Goal: Information Seeking & Learning: Learn about a topic

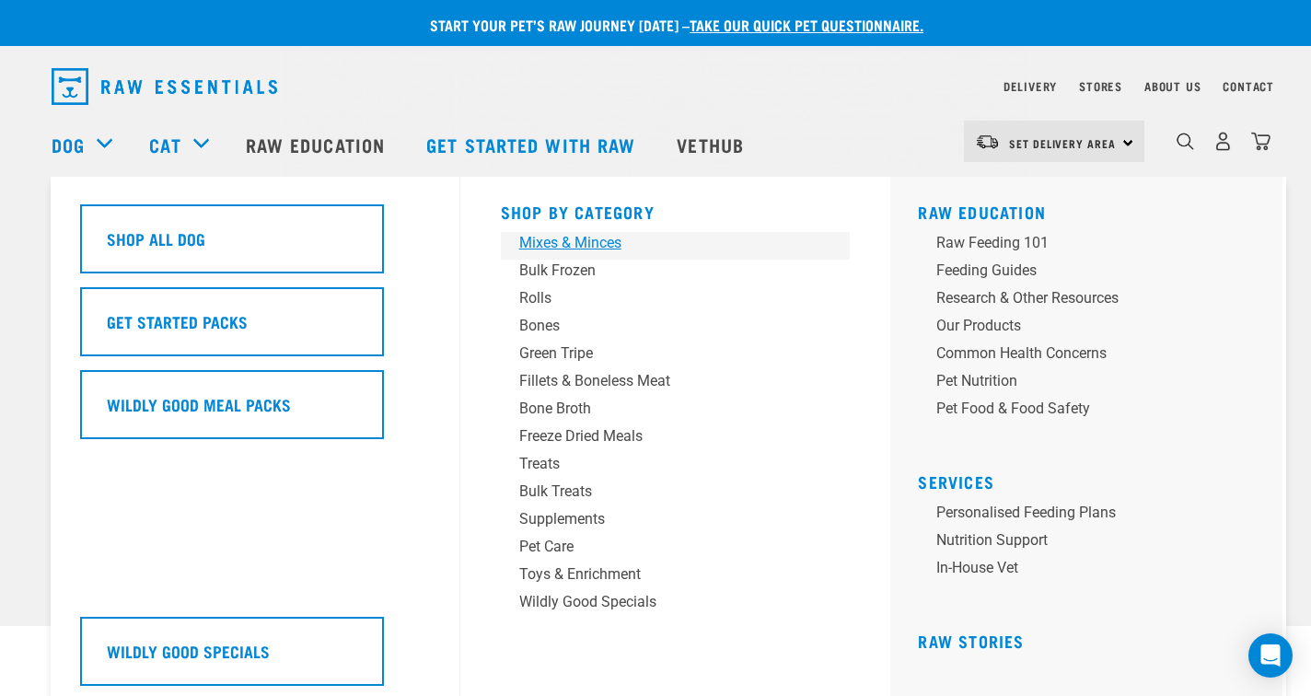
click at [564, 245] on div "Mixes & Minces" at bounding box center [662, 243] width 287 height 22
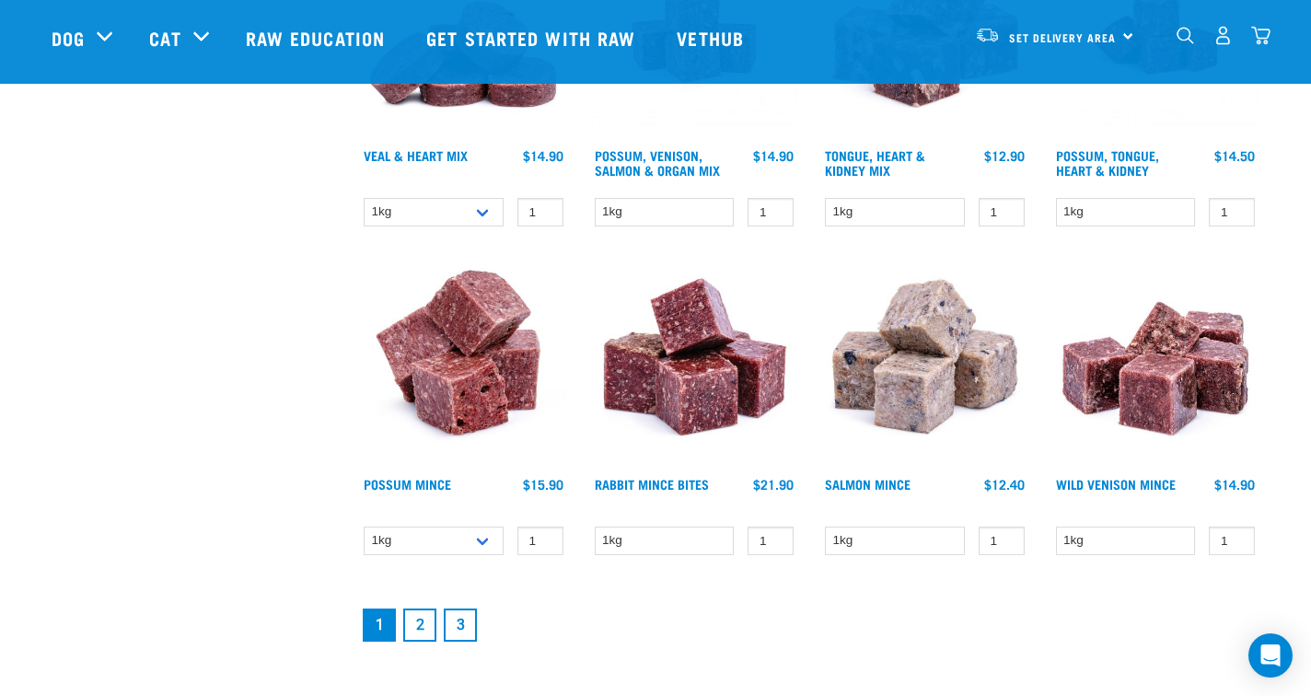
scroll to position [2331, 0]
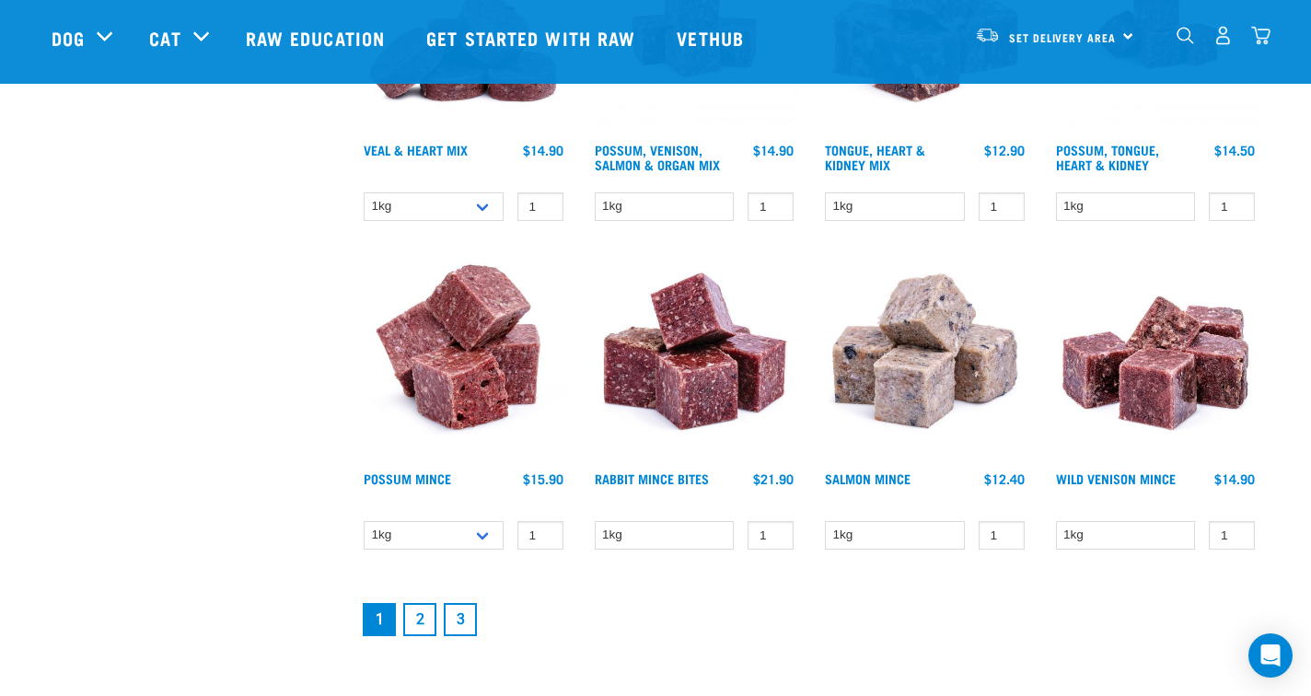
click at [423, 622] on link "2" at bounding box center [419, 619] width 33 height 33
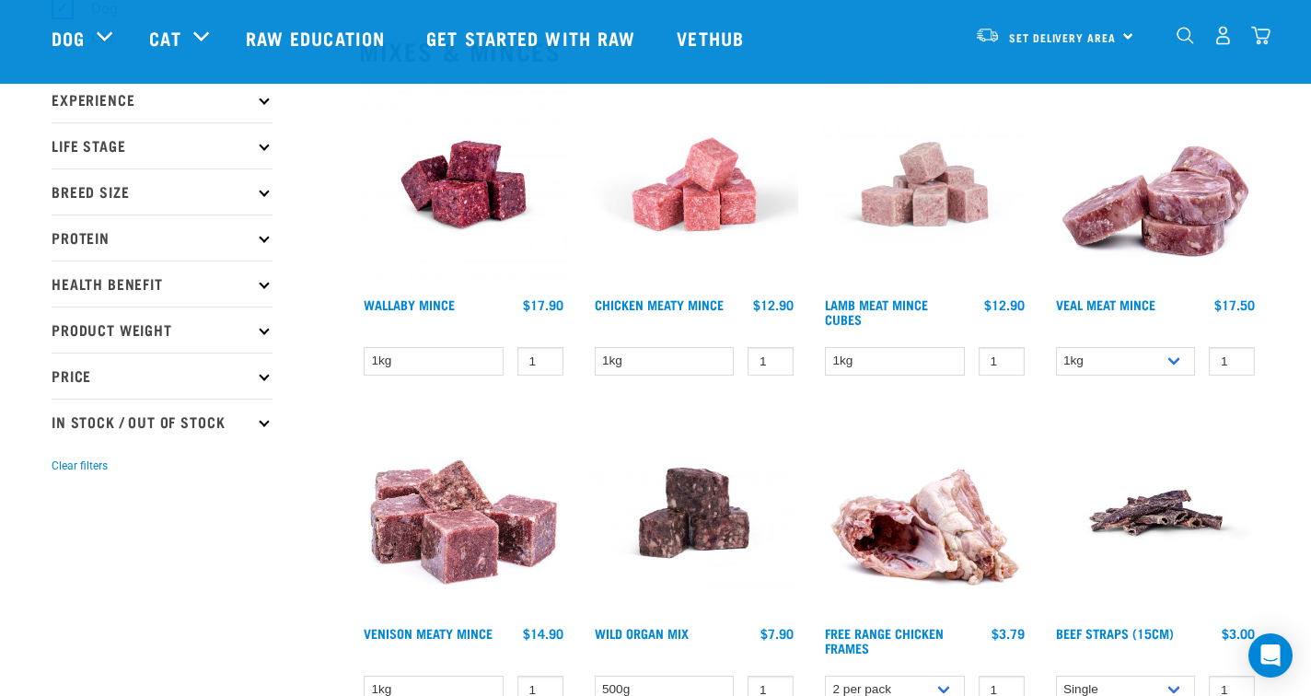
scroll to position [194, 0]
click at [775, 364] on input "0" at bounding box center [771, 362] width 46 height 29
type input "-1"
click at [780, 363] on input "-1" at bounding box center [771, 362] width 46 height 29
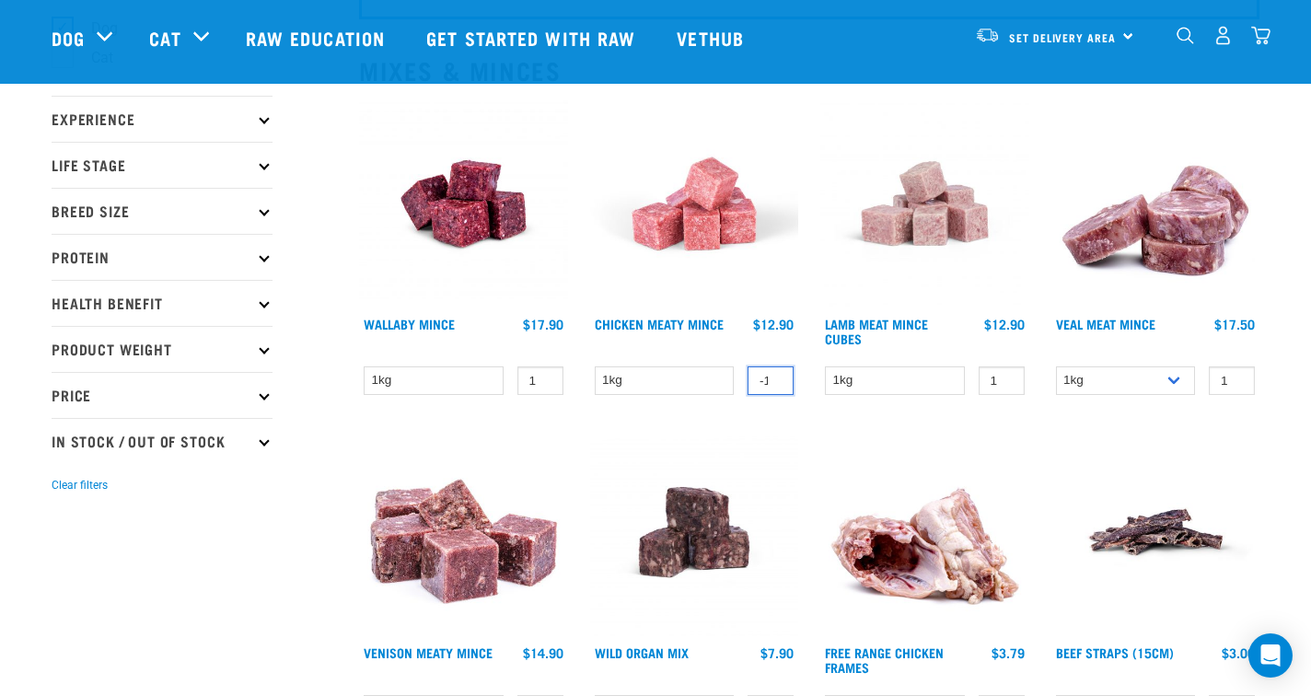
scroll to position [157, 0]
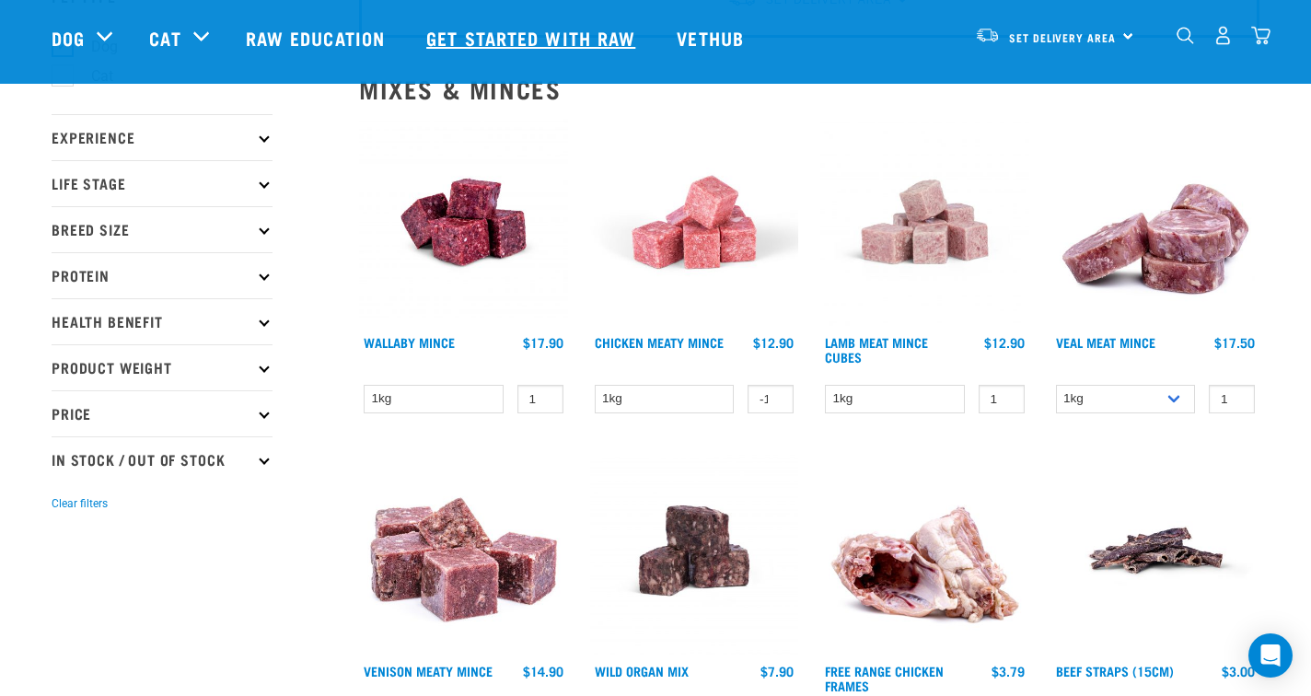
click at [510, 34] on link "Get started with Raw" at bounding box center [533, 38] width 250 height 74
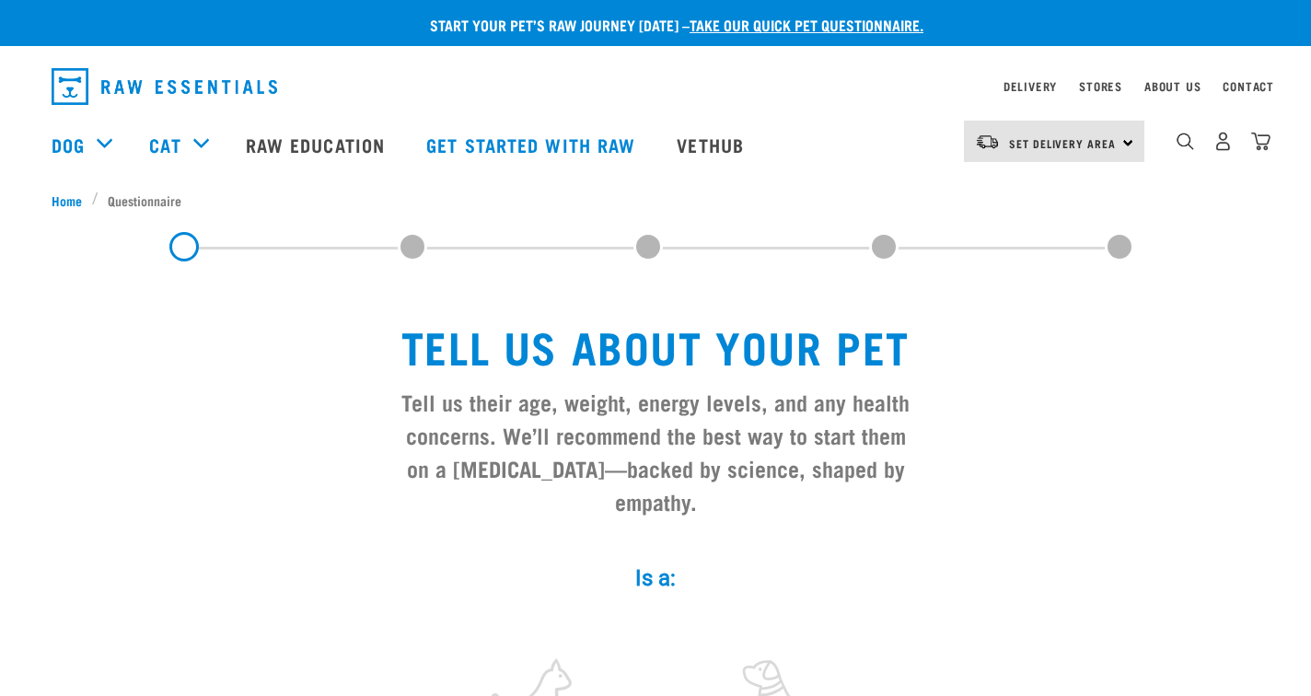
scroll to position [145, 0]
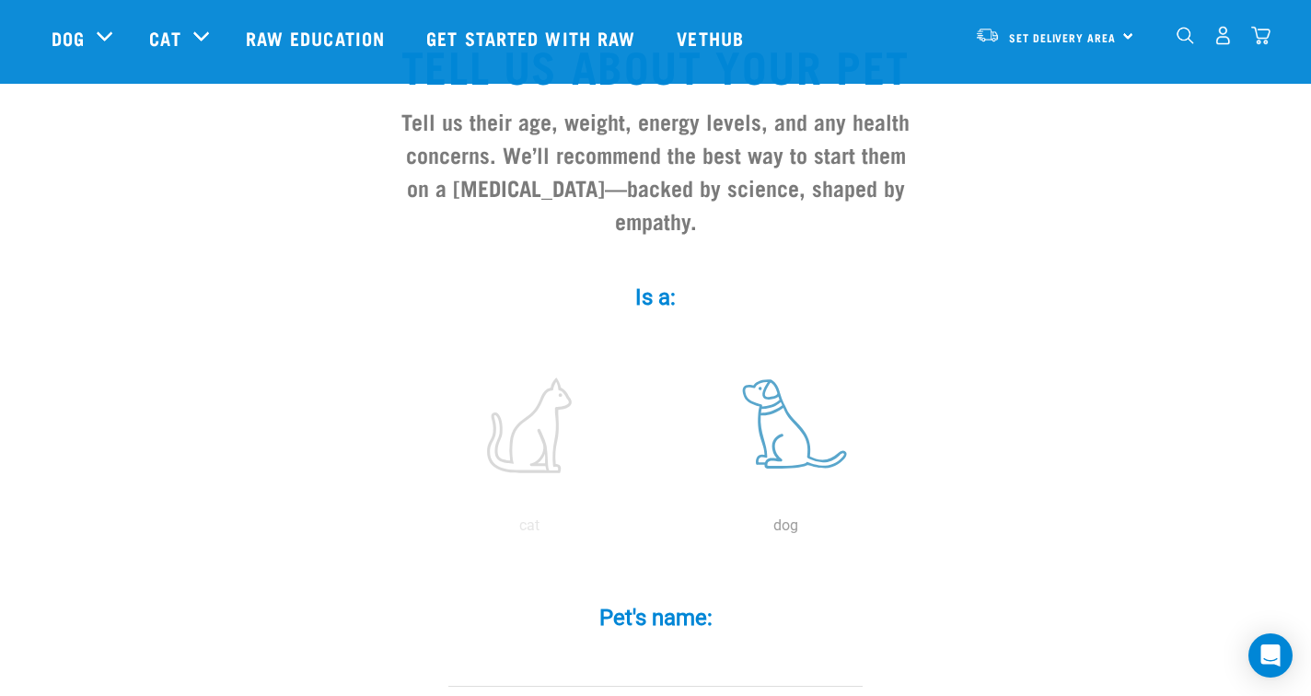
click at [785, 462] on label at bounding box center [785, 425] width 249 height 157
click at [657, 530] on input "radio" at bounding box center [657, 530] width 0 height 0
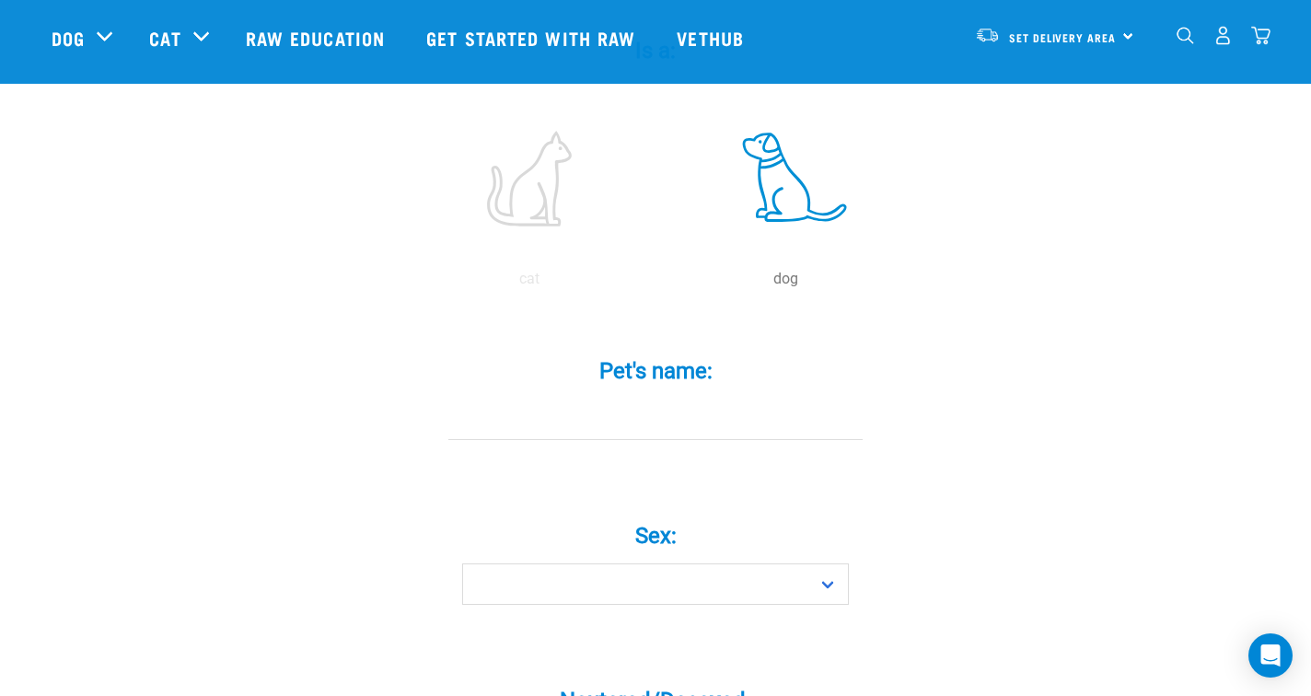
scroll to position [415, 0]
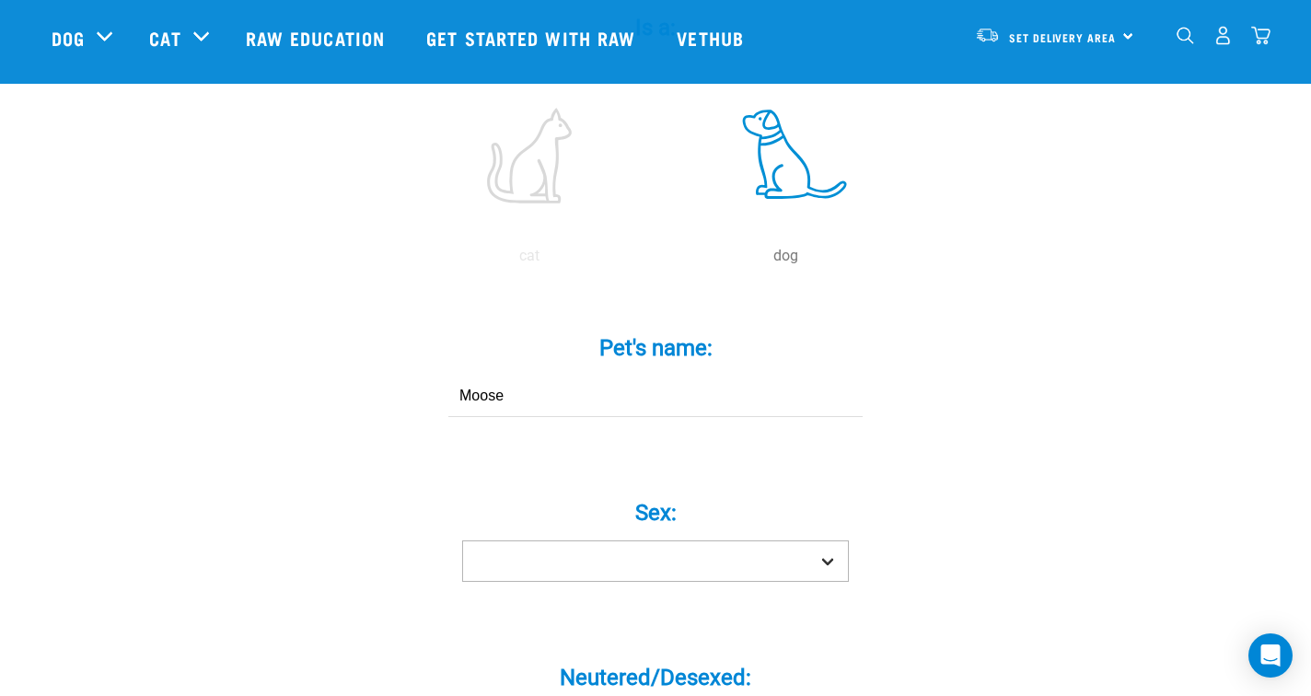
type input "Moose"
select select "boy"
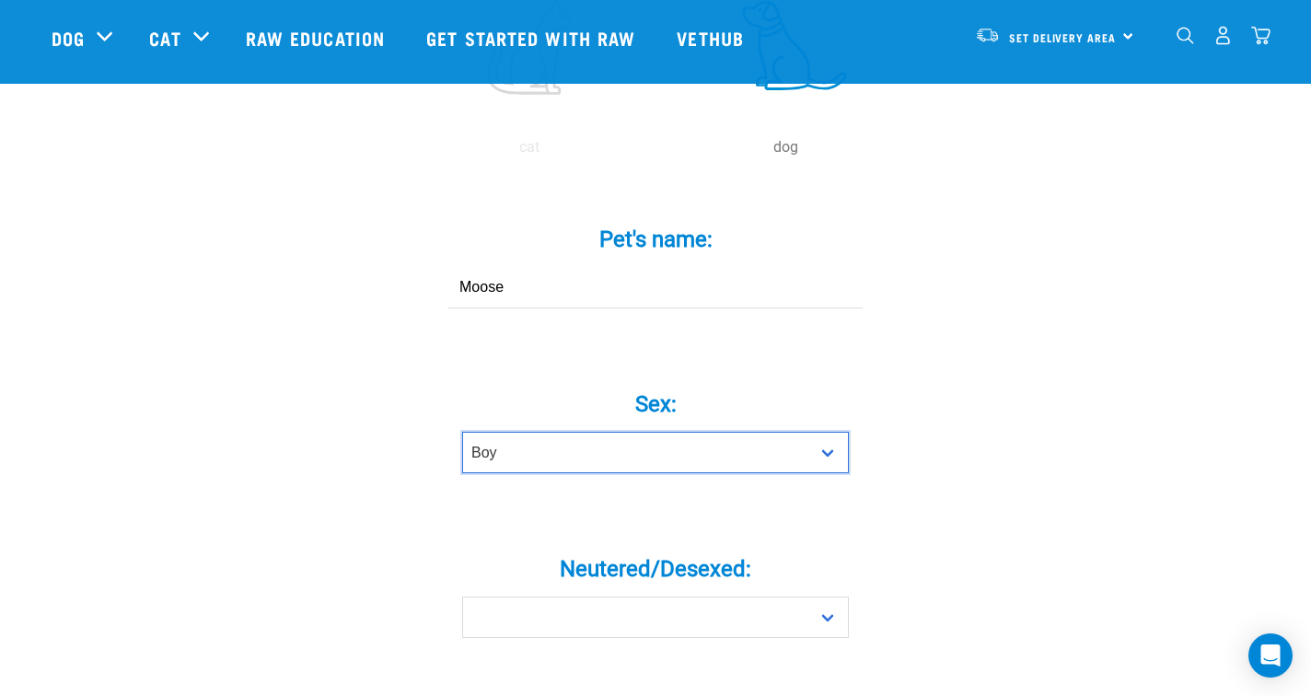
scroll to position [619, 0]
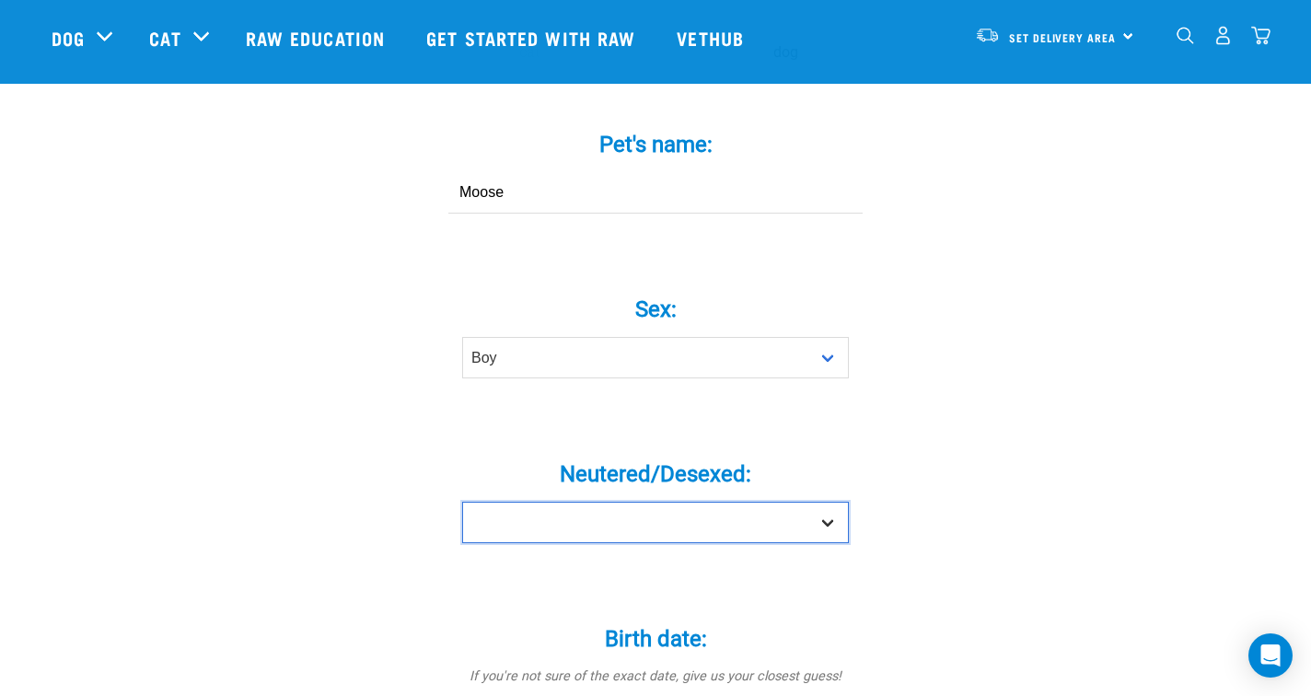
select select "no"
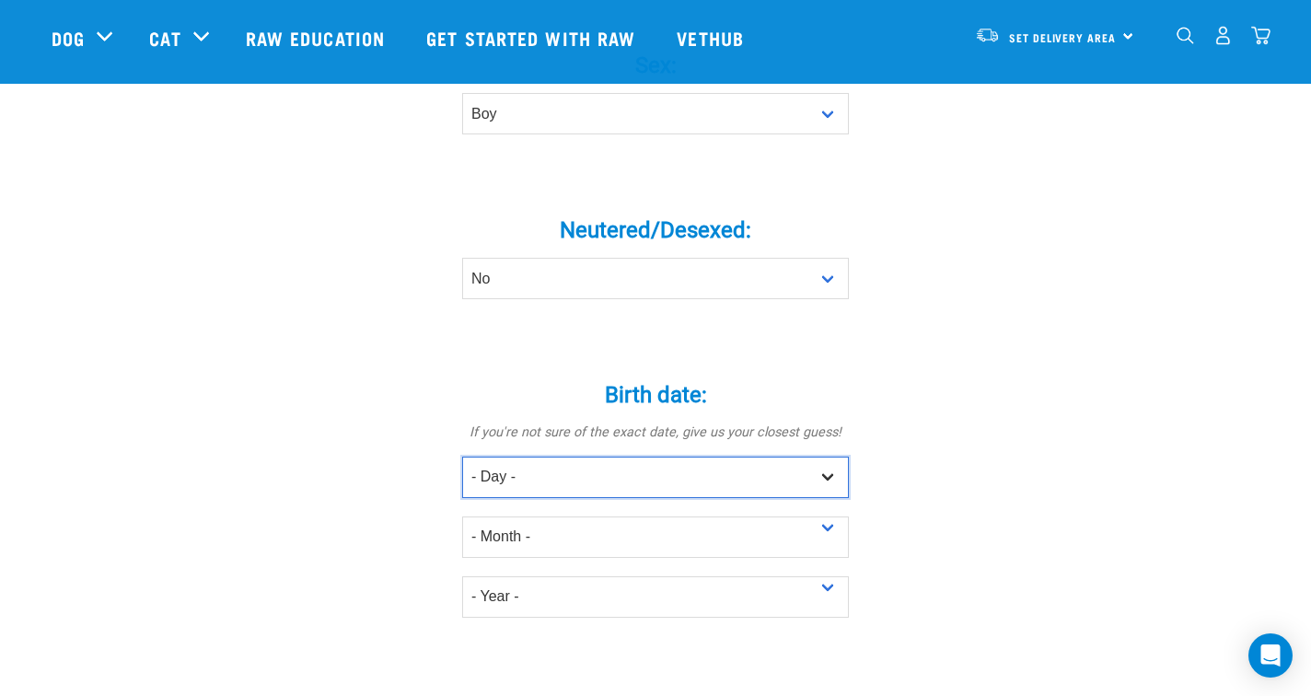
select select "17"
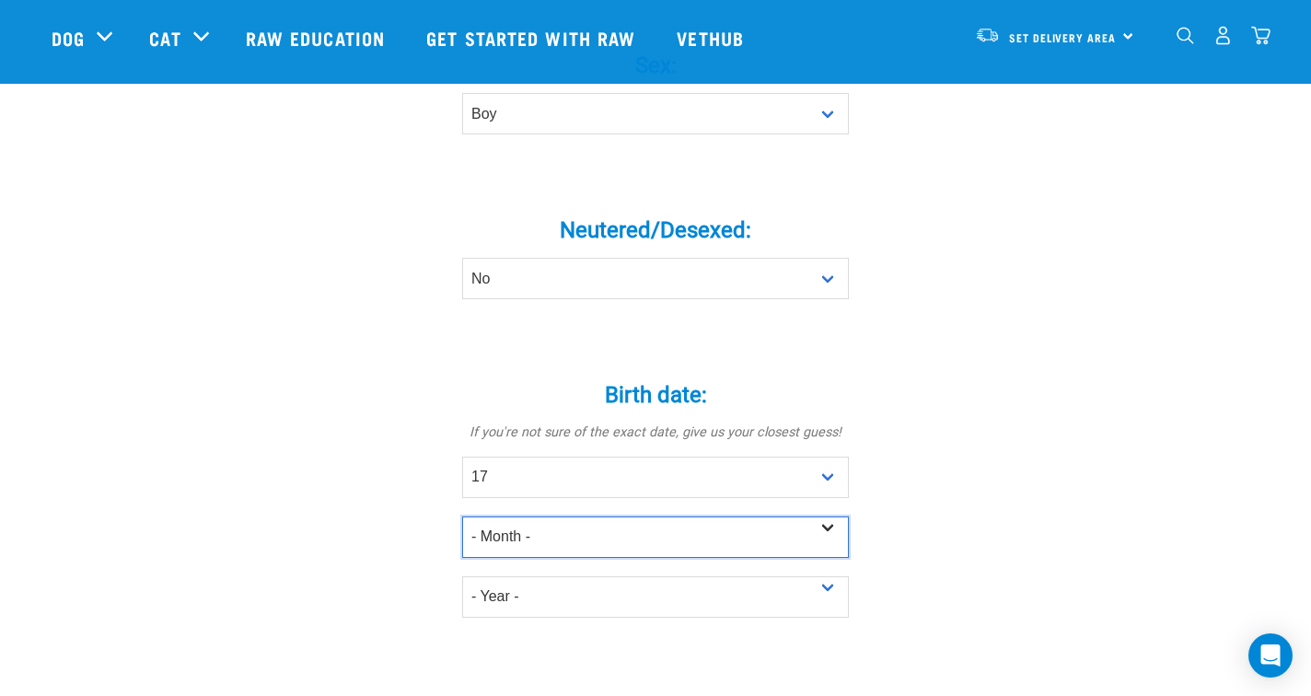
select select "April"
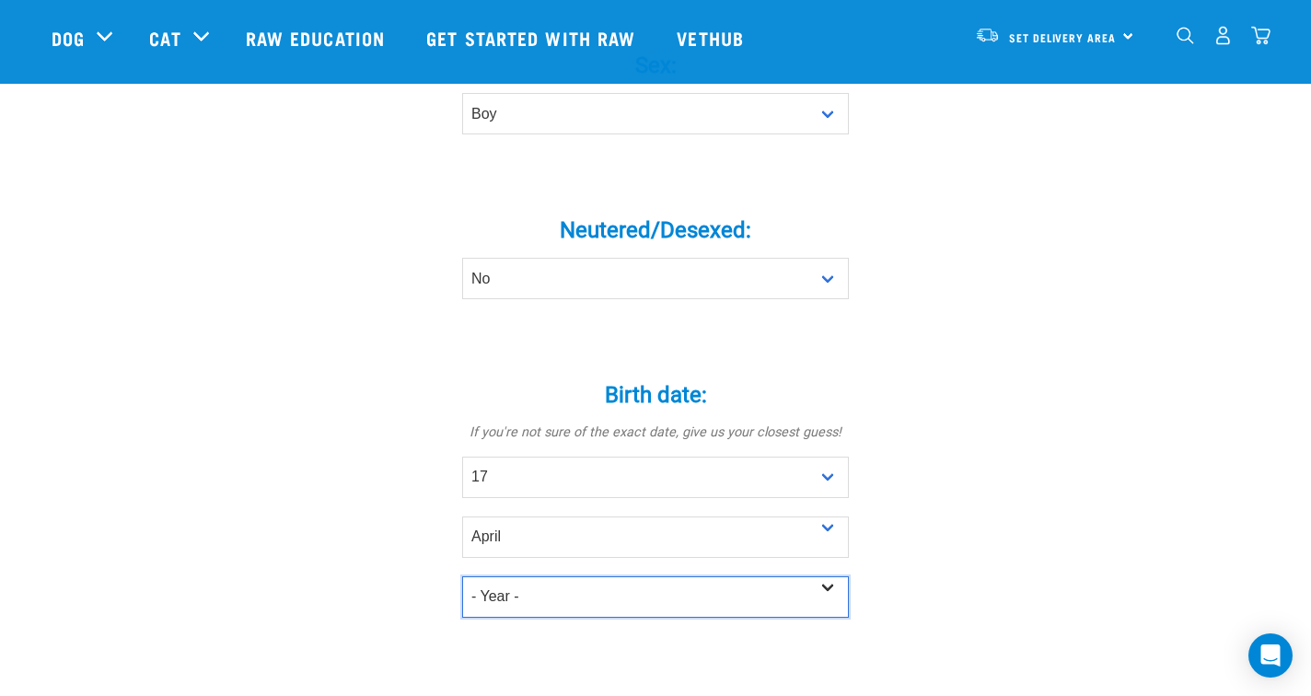
select select "2025"
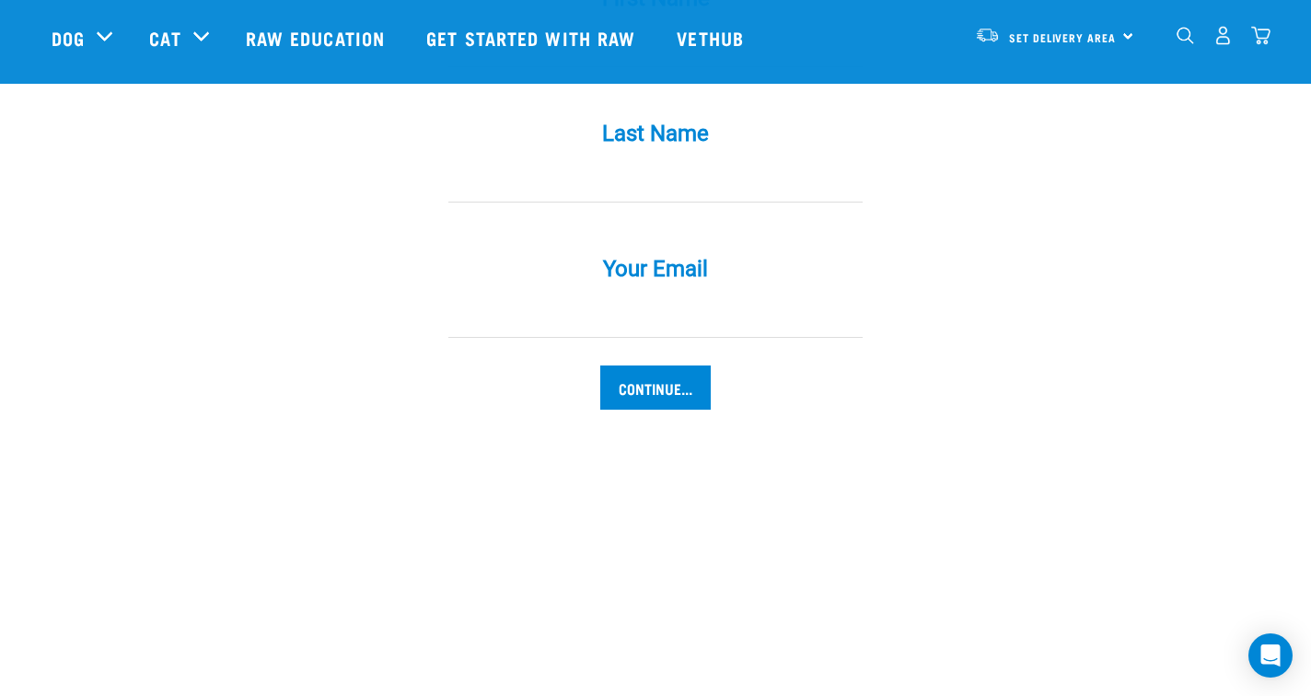
scroll to position [2023, 0]
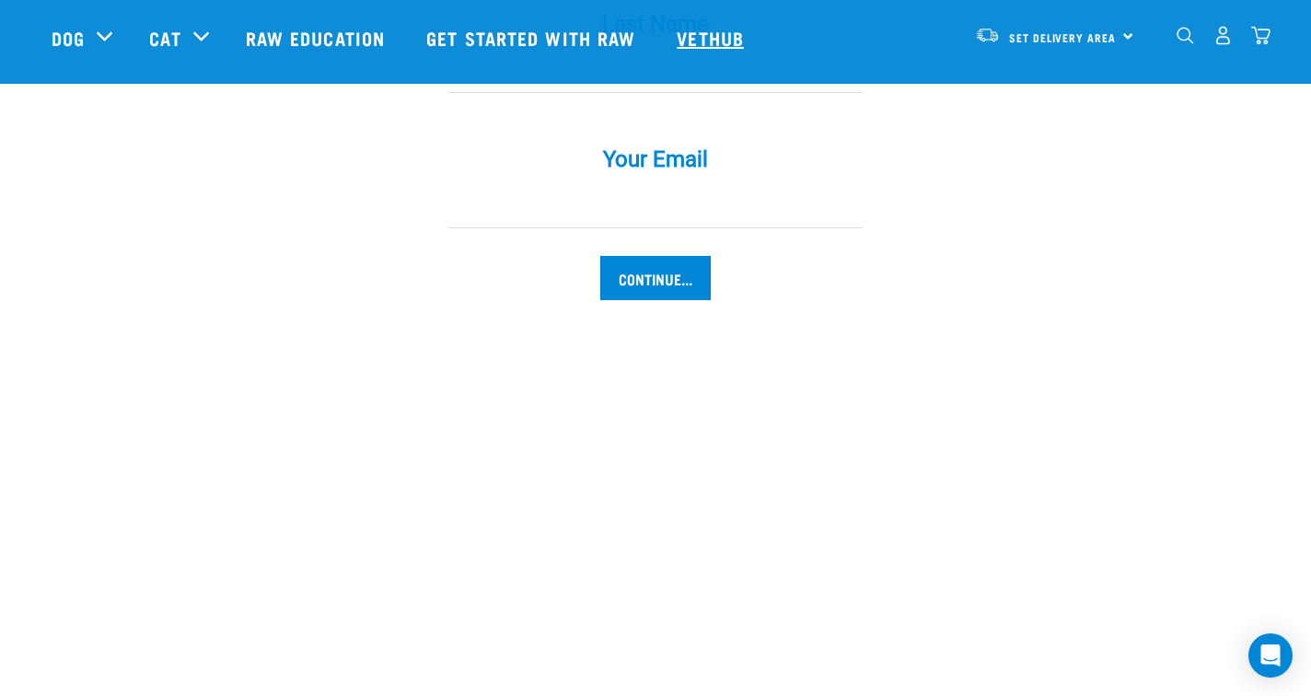
click at [722, 43] on link "Vethub" at bounding box center [712, 38] width 109 height 74
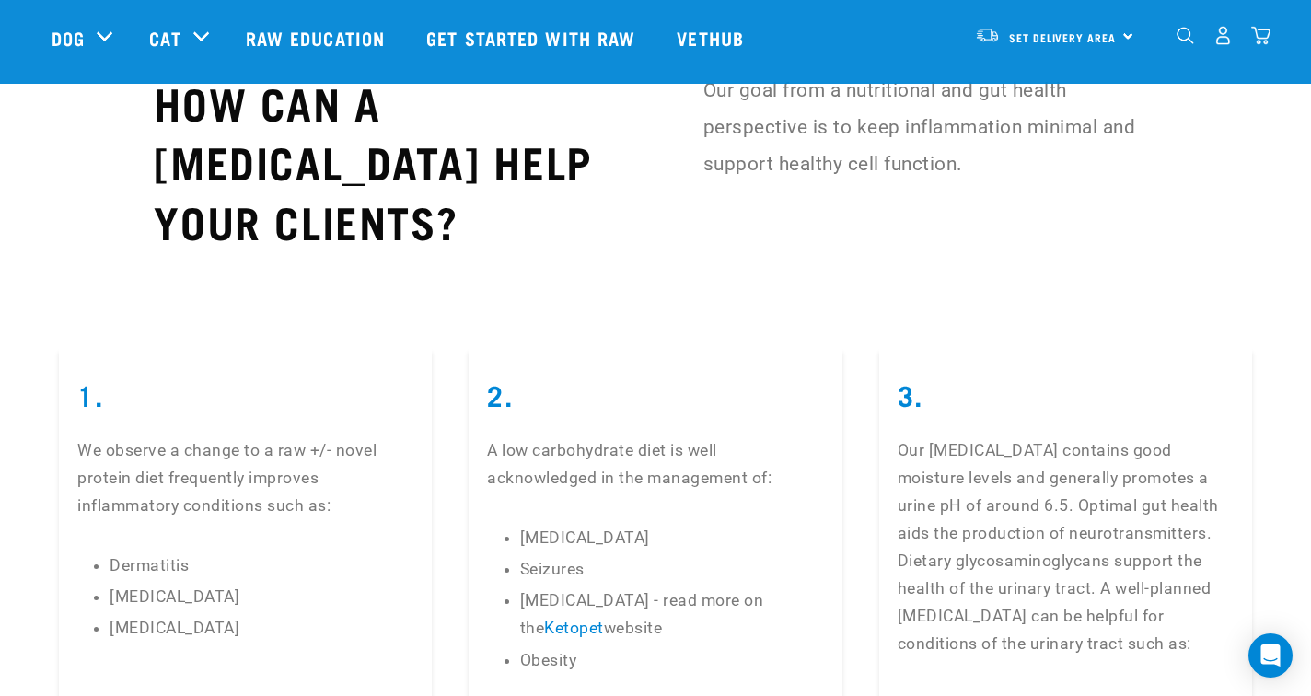
scroll to position [3980, 0]
